Goal: Obtain resource: Download file/media

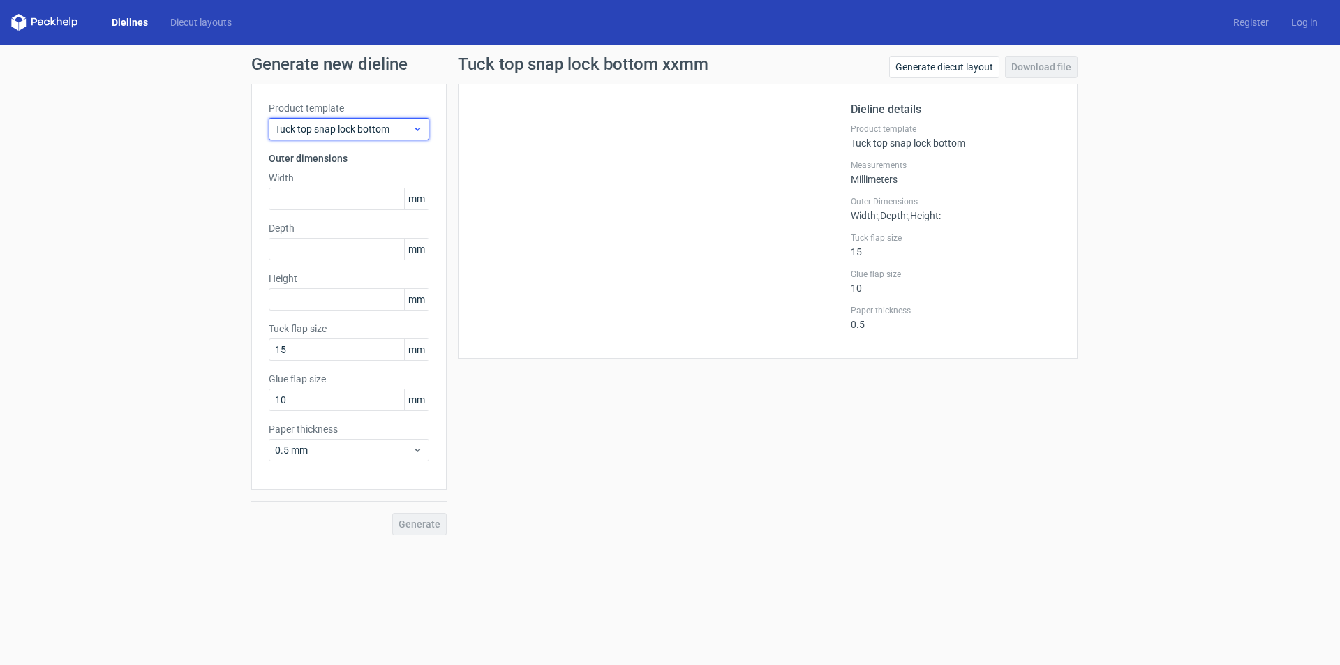
click at [353, 133] on span "Tuck top snap lock bottom" at bounding box center [343, 129] width 137 height 14
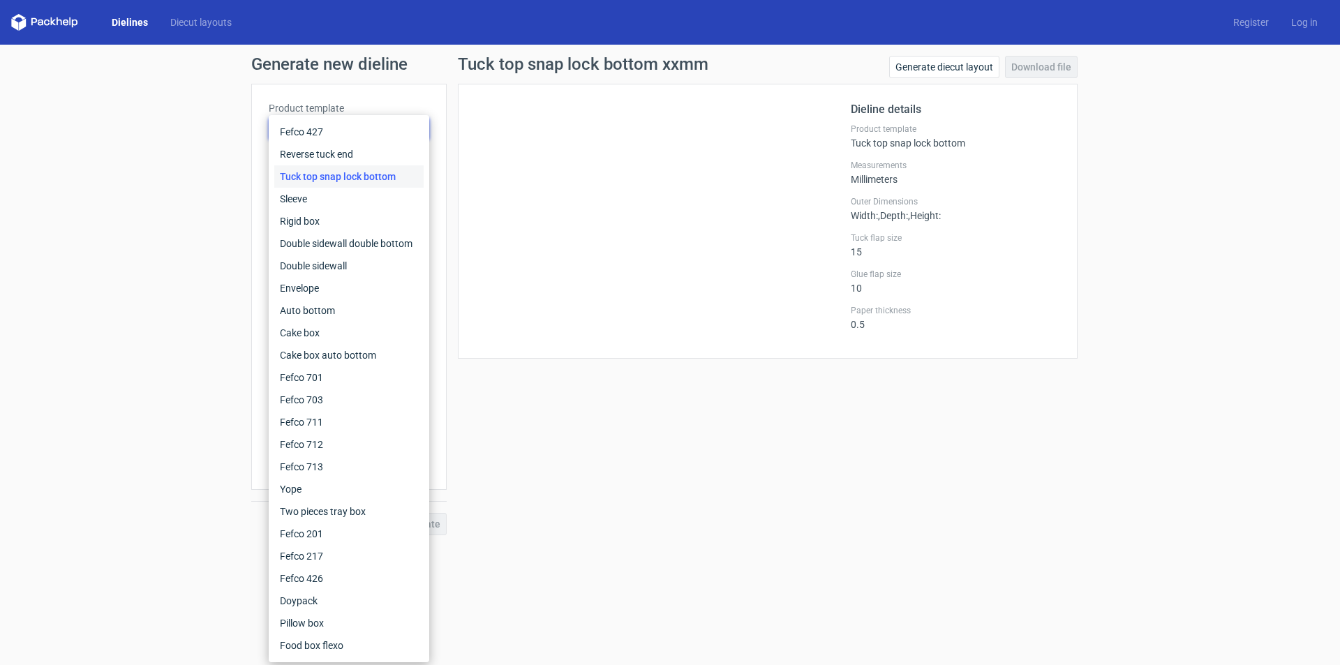
click at [322, 105] on label "Product template" at bounding box center [349, 108] width 160 height 14
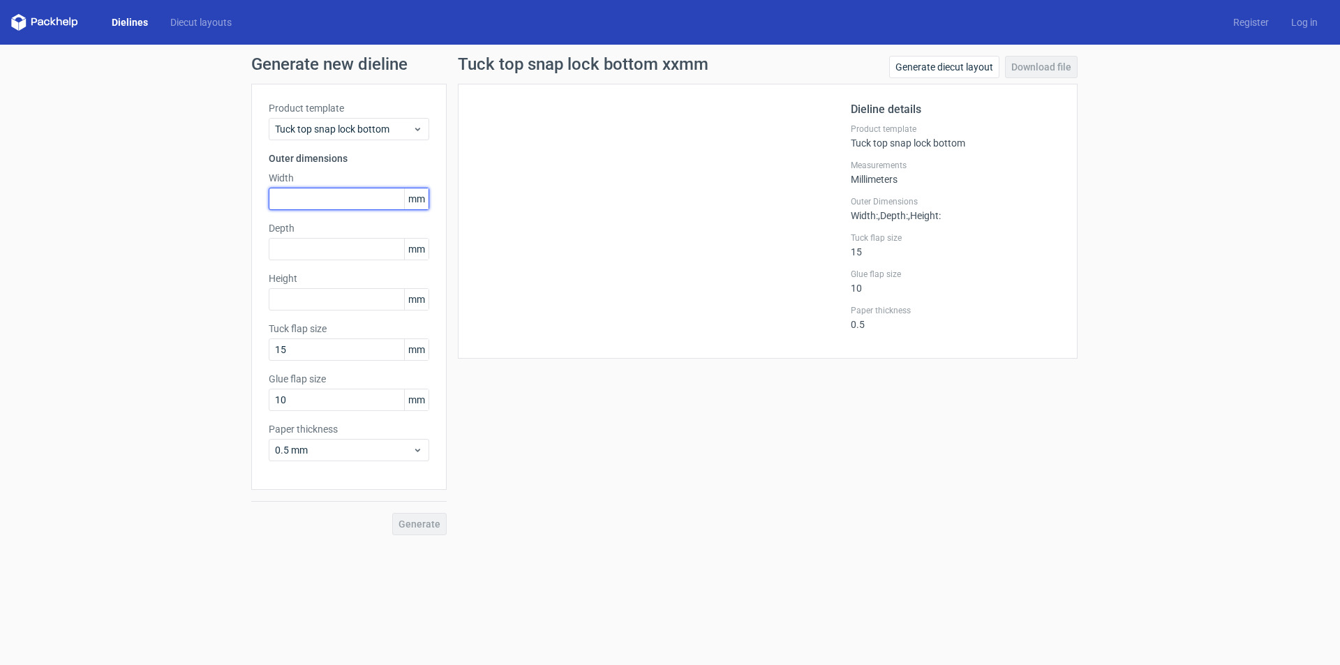
click at [334, 200] on input "text" at bounding box center [349, 199] width 160 height 22
type input "118"
drag, startPoint x: 356, startPoint y: 250, endPoint x: 369, endPoint y: 262, distance: 17.8
click at [356, 251] on input "text" at bounding box center [349, 249] width 160 height 22
type input "81"
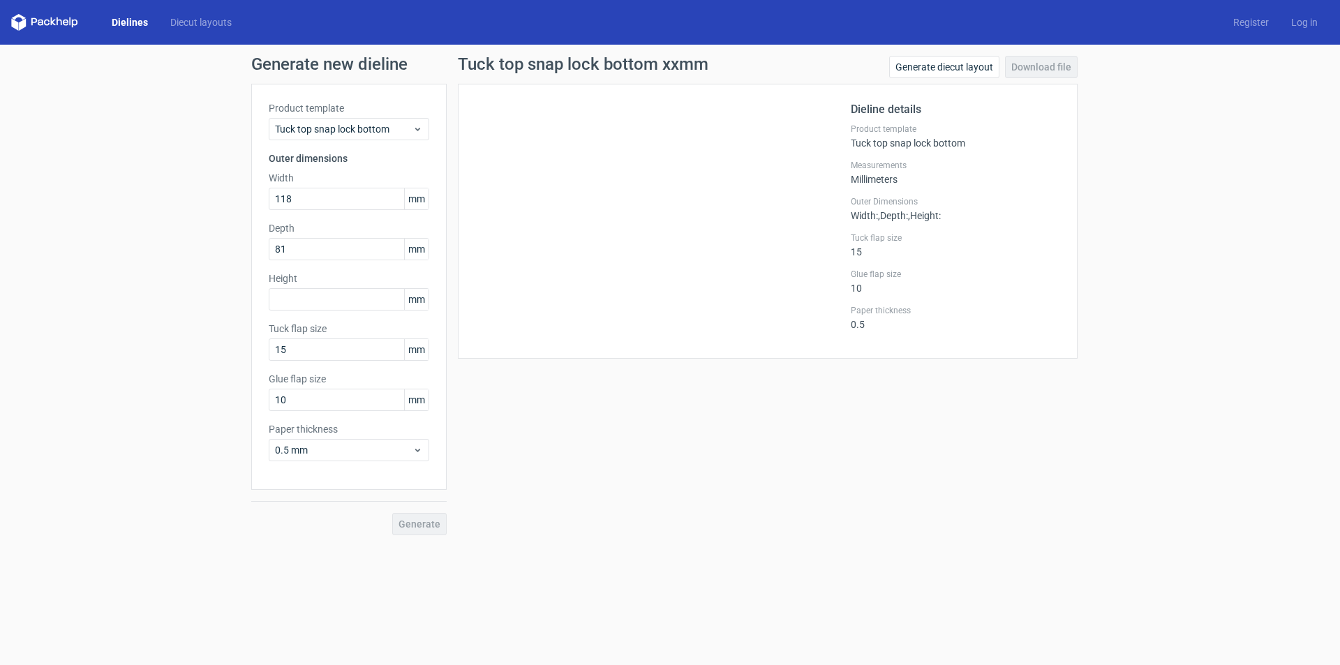
click at [303, 312] on div "Product template Tuck top snap lock bottom Outer dimensions Width 118 mm Depth …" at bounding box center [348, 287] width 195 height 406
click at [303, 302] on input "text" at bounding box center [349, 299] width 160 height 22
type input "72"
click at [319, 345] on input "15" at bounding box center [349, 349] width 160 height 22
type input "15"
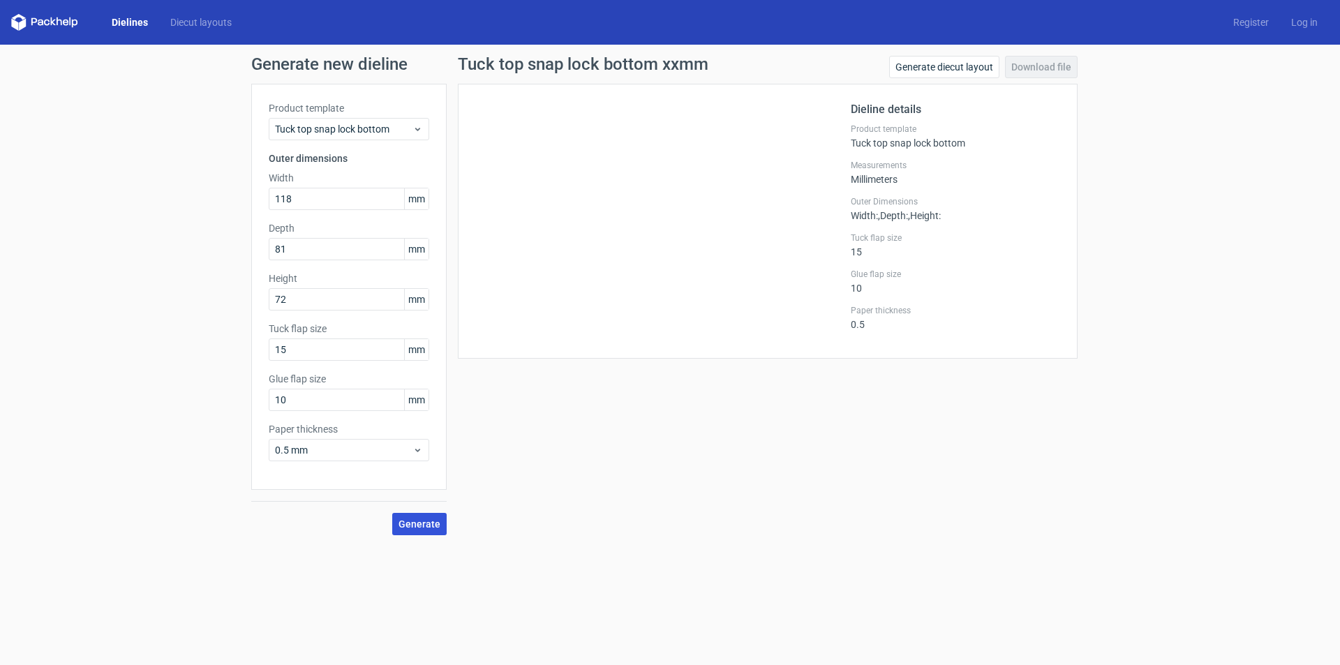
click at [426, 523] on span "Generate" at bounding box center [419, 524] width 42 height 10
click at [1033, 63] on link "Download file" at bounding box center [1041, 67] width 73 height 22
